Goal: Task Accomplishment & Management: Use online tool/utility

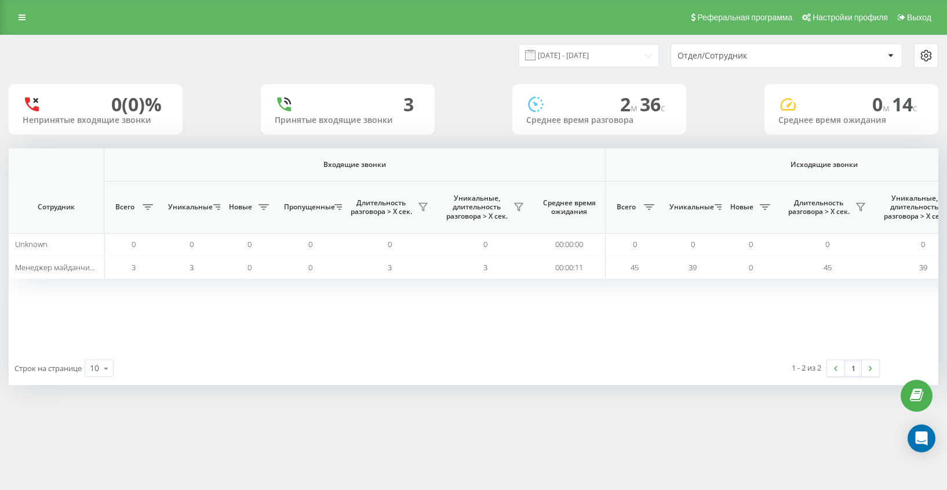
scroll to position [0, 687]
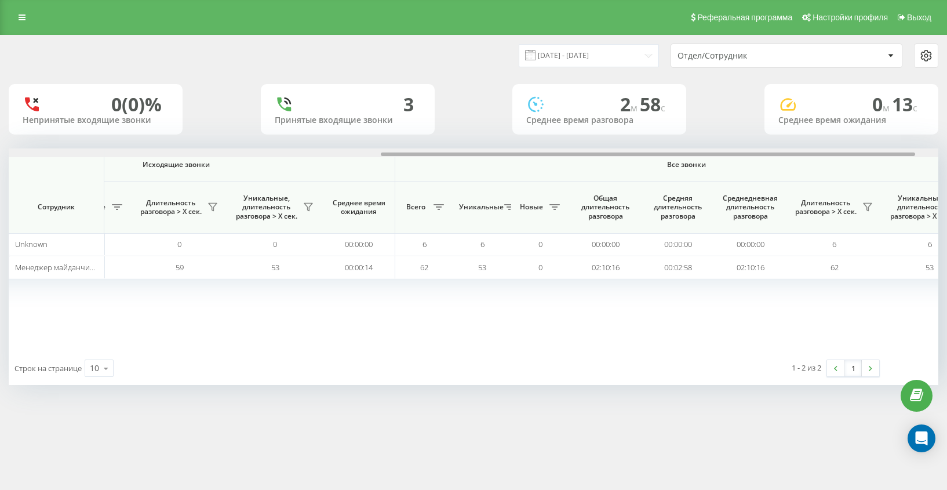
scroll to position [0, 687]
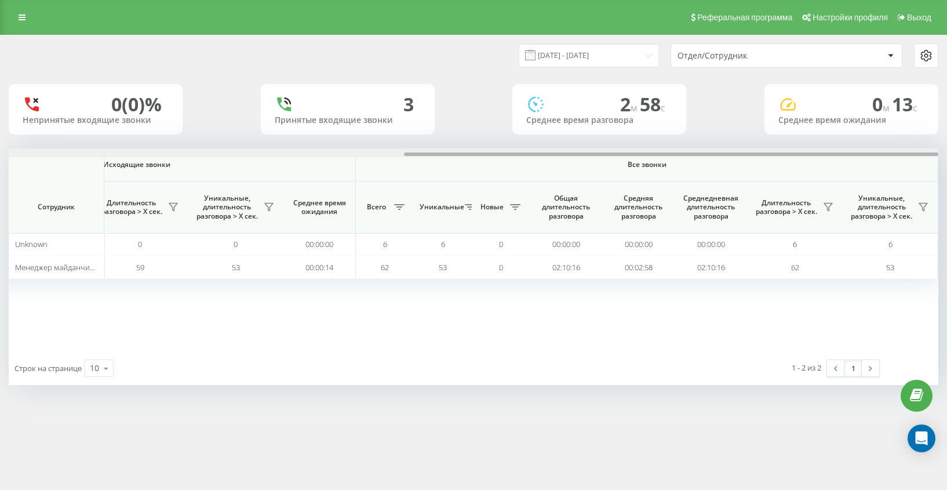
drag, startPoint x: 539, startPoint y: 152, endPoint x: 1012, endPoint y: 199, distance: 475.2
click at [946, 199] on html "americanexspressA... Проекты americanexspressAutosales.com.ua Дашборд Центр обр…" at bounding box center [473, 245] width 947 height 490
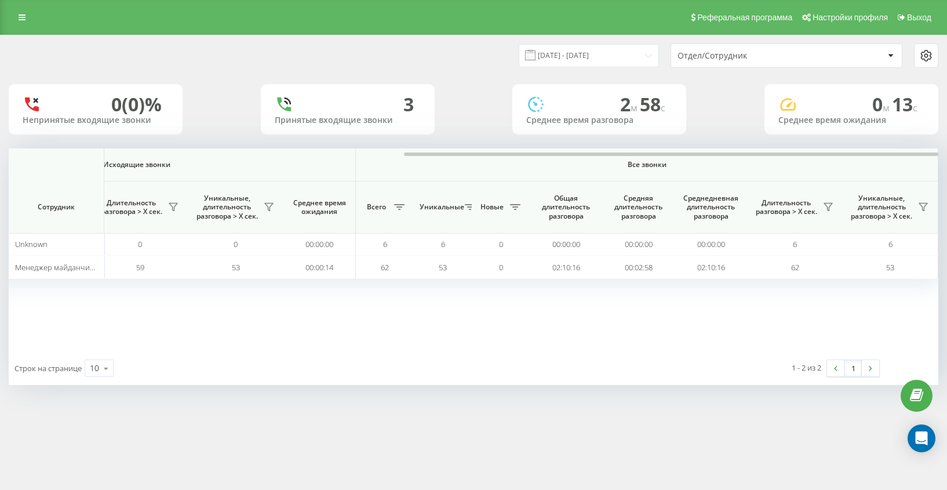
click at [687, 285] on div "Входящие звонки Исходящие звонки Все звонки Сотрудник Всего Уникальные Новые Пр…" at bounding box center [474, 249] width 930 height 203
